Goal: Navigation & Orientation: Find specific page/section

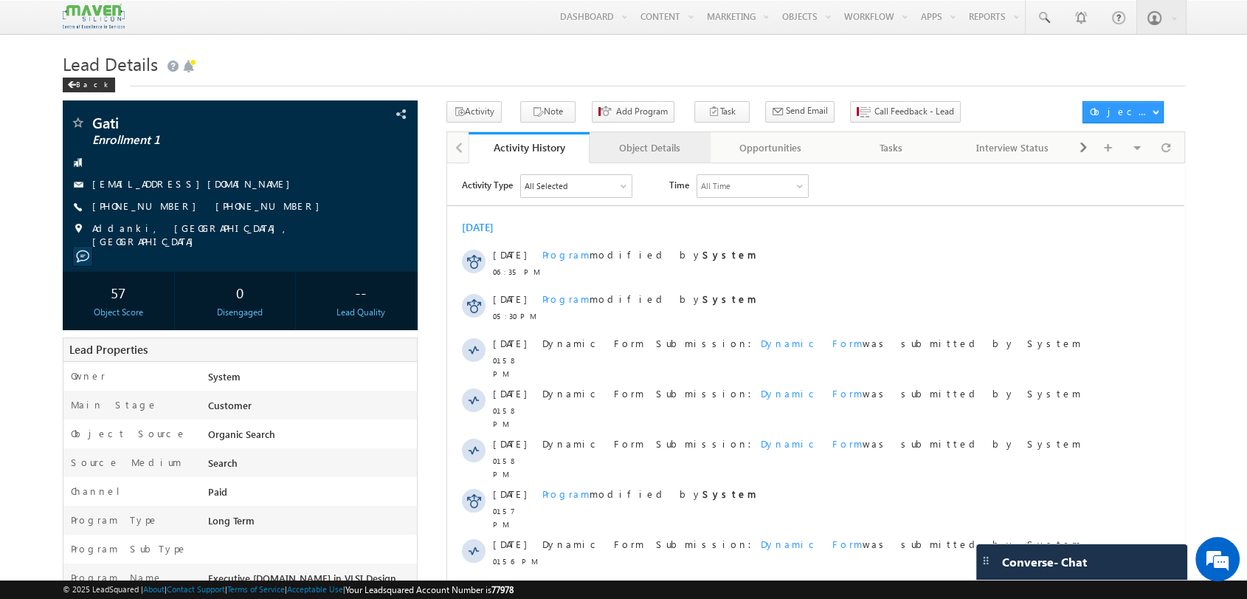
click at [679, 154] on div "Object Details" at bounding box center [649, 148] width 96 height 18
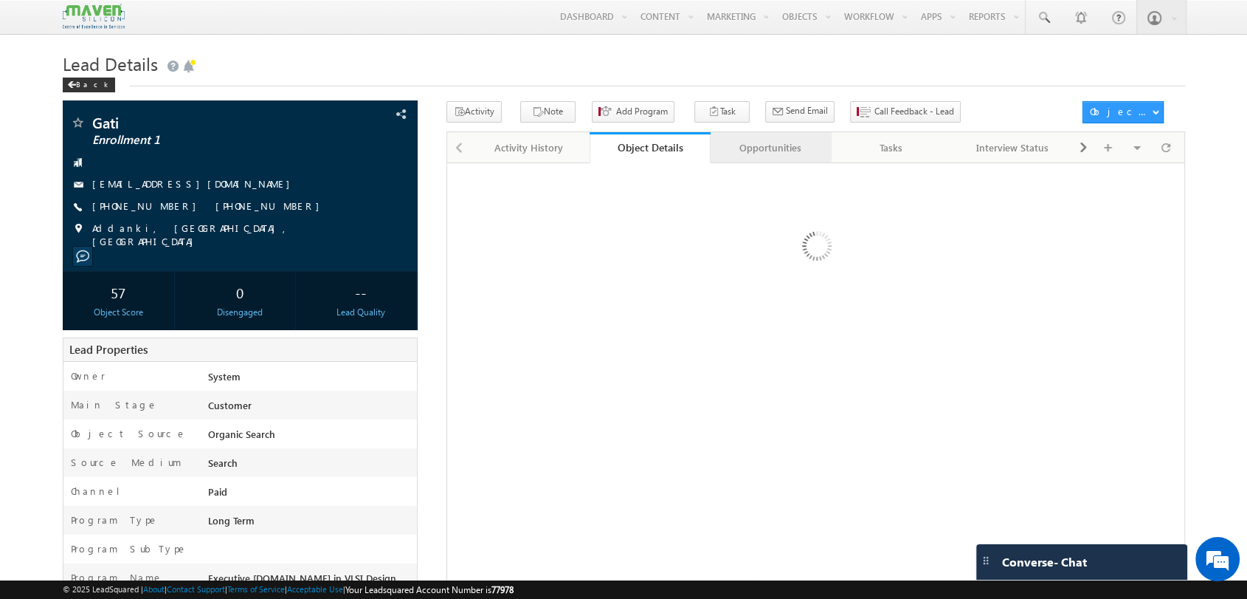
click at [797, 154] on div "Opportunities" at bounding box center [770, 148] width 96 height 18
